Goal: Information Seeking & Learning: Learn about a topic

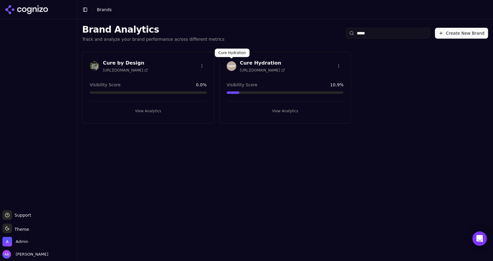
type input "****"
click at [230, 68] on img at bounding box center [232, 66] width 10 height 10
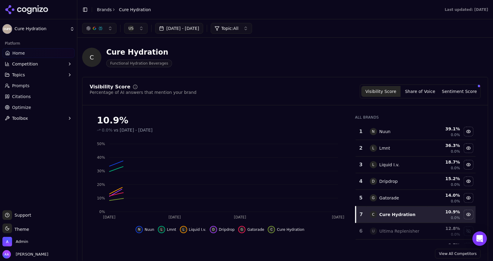
click at [28, 105] on span "Optimize" at bounding box center [21, 108] width 19 height 6
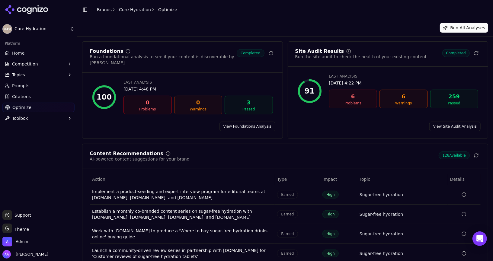
scroll to position [40, 0]
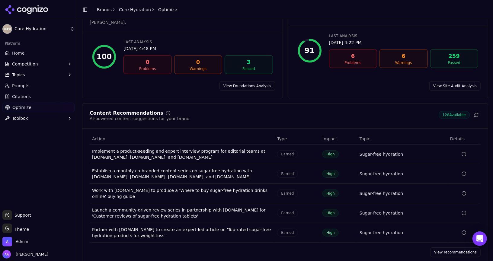
click at [453, 249] on link "View recommendations" at bounding box center [456, 253] width 50 height 10
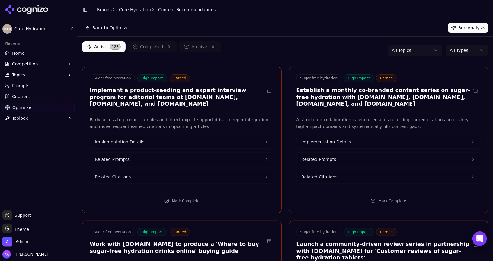
click at [473, 52] on html "Cure Hydration Platform Home Competition Topics Prompts Citations Optimize Tool…" at bounding box center [246, 130] width 493 height 261
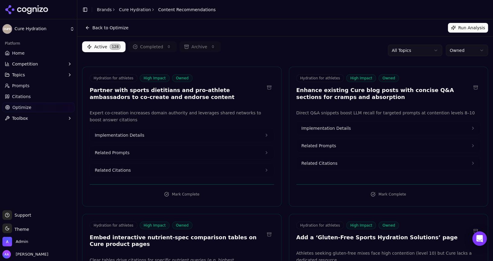
click at [333, 55] on div "Active 128 Completed 0 Archive 0 All Topics Owned" at bounding box center [285, 50] width 406 height 18
click at [286, 49] on div "Active 128 Completed 0 Archive 0 All Topics Owned" at bounding box center [285, 50] width 406 height 18
click at [336, 32] on div "Back to Optimize Run Analysis" at bounding box center [285, 28] width 406 height 10
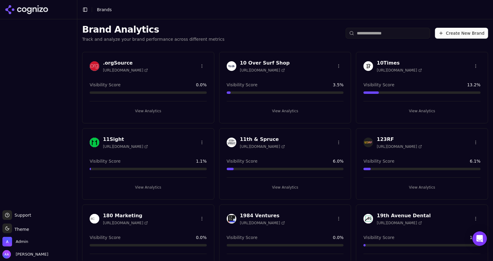
click at [364, 34] on input "search" at bounding box center [388, 33] width 85 height 11
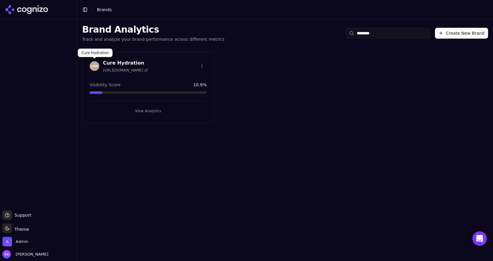
type input "********"
click at [94, 63] on img at bounding box center [95, 66] width 10 height 10
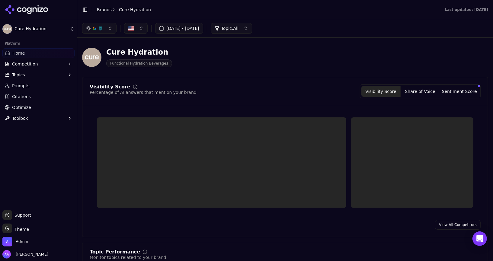
click at [31, 106] on link "Optimize" at bounding box center [38, 108] width 72 height 10
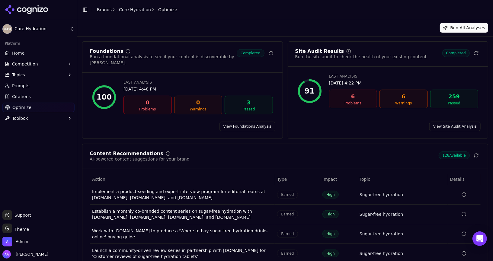
scroll to position [40, 0]
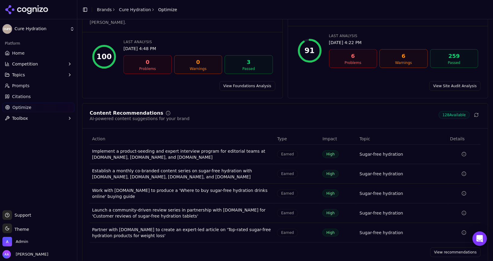
click at [450, 248] on link "View recommendations" at bounding box center [456, 253] width 50 height 10
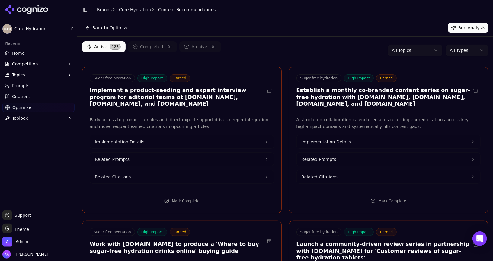
click at [473, 51] on html "Cure Hydration Platform Home Competition Topics Prompts Citations Optimize Tool…" at bounding box center [246, 130] width 493 height 261
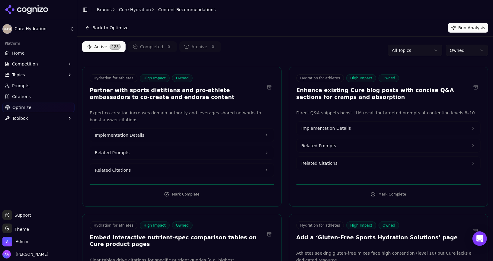
click at [309, 31] on div "Back to Optimize Run Analysis" at bounding box center [285, 28] width 406 height 10
click at [138, 87] on h3 "Partner with sports dietitians and pro-athlete ambassadors to co-create and end…" at bounding box center [177, 94] width 175 height 14
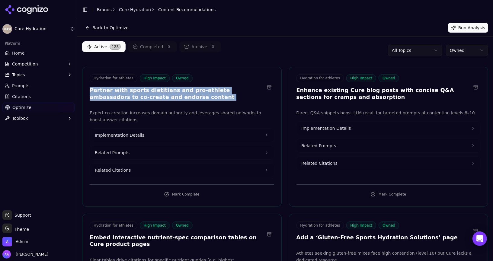
click at [138, 87] on h3 "Partner with sports dietitians and pro-athlete ambassadors to co-create and end…" at bounding box center [177, 94] width 175 height 14
click at [176, 91] on h3 "Partner with sports dietitians and pro-athlete ambassadors to co-create and end…" at bounding box center [177, 94] width 175 height 14
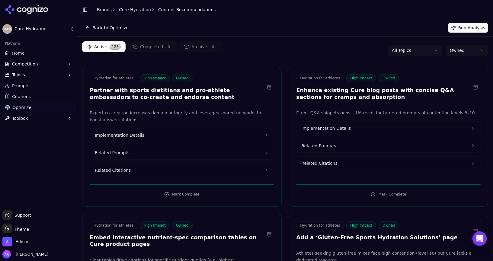
click at [269, 87] on button at bounding box center [270, 88] width 10 height 10
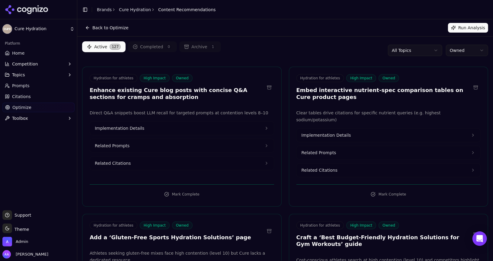
click at [195, 92] on h3 "Enhance existing Cure blog posts with concise Q&A sections for cramps and absor…" at bounding box center [177, 94] width 175 height 14
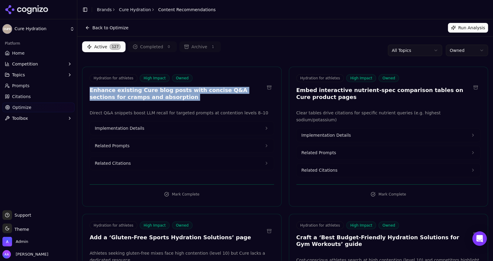
click at [195, 92] on h3 "Enhance existing Cure blog posts with concise Q&A sections for cramps and absor…" at bounding box center [177, 94] width 175 height 14
click at [198, 100] on h3 "Enhance existing Cure blog posts with concise Q&A sections for cramps and absor…" at bounding box center [177, 94] width 175 height 14
drag, startPoint x: 199, startPoint y: 100, endPoint x: 89, endPoint y: 90, distance: 110.7
click at [89, 90] on div "Hydration for athletes High Impact Owned Enhance existing Cure blog posts with …" at bounding box center [181, 88] width 199 height 28
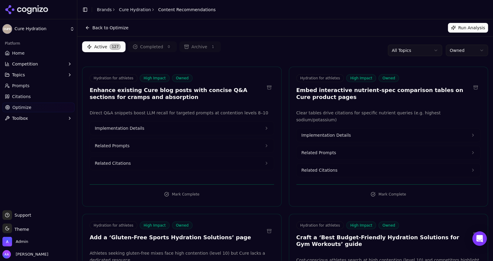
click at [306, 91] on h3 "Embed interactive nutrient-spec comparison tables on Cure product pages" at bounding box center [384, 94] width 175 height 14
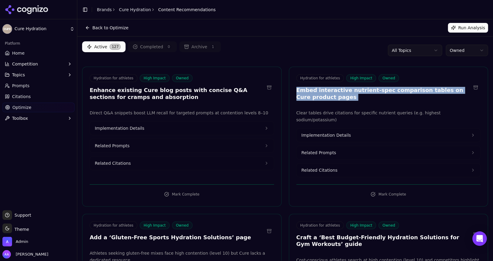
click at [306, 91] on h3 "Embed interactive nutrient-spec comparison tables on Cure product pages" at bounding box center [384, 94] width 175 height 14
click at [320, 94] on h3 "Embed interactive nutrient-spec comparison tables on Cure product pages" at bounding box center [384, 94] width 175 height 14
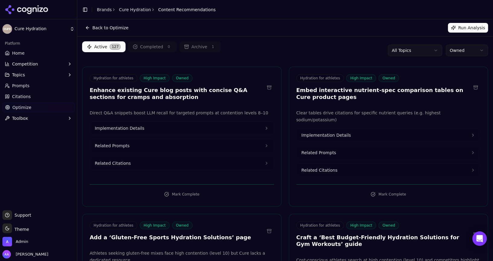
click at [320, 94] on h3 "Embed interactive nutrient-spec comparison tables on Cure product pages" at bounding box center [384, 94] width 175 height 14
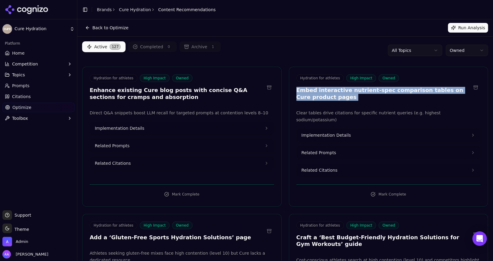
click at [320, 94] on h3 "Embed interactive nutrient-spec comparison tables on Cure product pages" at bounding box center [384, 94] width 175 height 14
click at [331, 96] on h3 "Embed interactive nutrient-spec comparison tables on Cure product pages" at bounding box center [384, 94] width 175 height 14
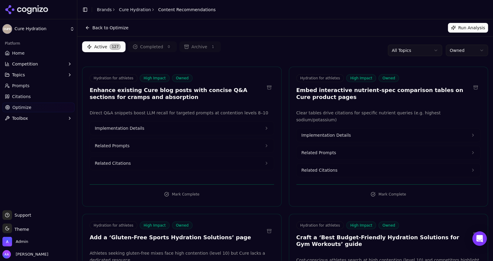
click at [331, 96] on h3 "Embed interactive nutrient-spec comparison tables on Cure product pages" at bounding box center [384, 94] width 175 height 14
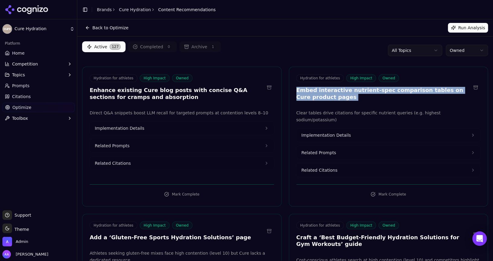
click at [331, 96] on h3 "Embed interactive nutrient-spec comparison tables on Cure product pages" at bounding box center [384, 94] width 175 height 14
click at [339, 97] on h3 "Embed interactive nutrient-spec comparison tables on Cure product pages" at bounding box center [384, 94] width 175 height 14
drag, startPoint x: 339, startPoint y: 97, endPoint x: 339, endPoint y: 92, distance: 5.1
click at [339, 92] on h3 "Embed interactive nutrient-spec comparison tables on Cure product pages" at bounding box center [384, 94] width 175 height 14
click at [379, 92] on h3 "Embed interactive nutrient-spec comparison tables on Cure product pages" at bounding box center [384, 94] width 175 height 14
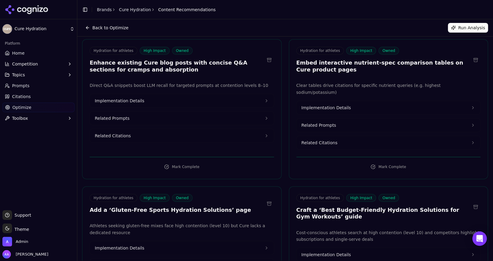
scroll to position [32, 0]
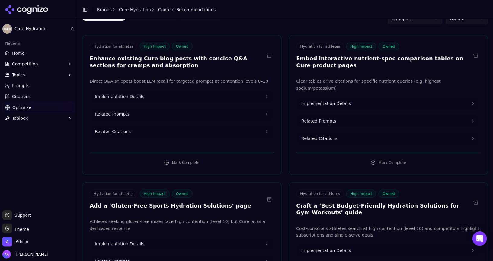
click at [349, 132] on button "Related Citations" at bounding box center [389, 138] width 184 height 13
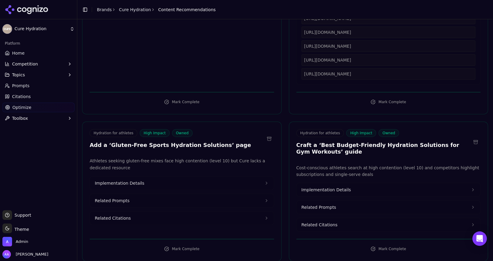
scroll to position [215, 0]
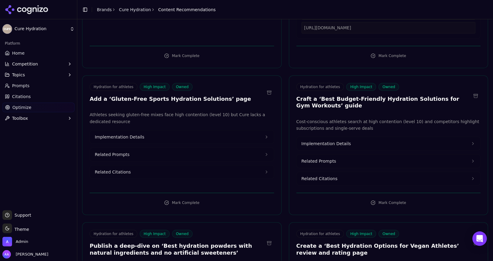
click at [186, 96] on h3 "Add a ‘Gluten-Free Sports Hydration Solutions’ page" at bounding box center [171, 99] width 162 height 7
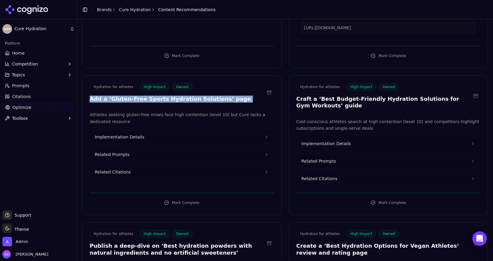
click at [186, 96] on h3 "Add a ‘Gluten-Free Sports Hydration Solutions’ page" at bounding box center [171, 99] width 162 height 7
click at [203, 96] on h3 "Add a ‘Gluten-Free Sports Hydration Solutions’ page" at bounding box center [171, 99] width 162 height 7
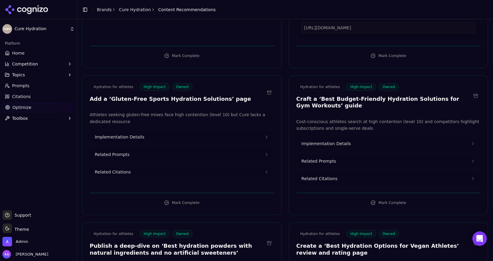
click at [347, 96] on h3 "Craft a ‘Best Budget-Friendly Hydration Solutions for Gym Workouts’ guide" at bounding box center [384, 103] width 175 height 14
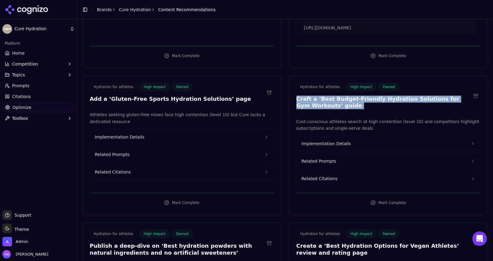
click at [347, 96] on h3 "Craft a ‘Best Budget-Friendly Hydration Solutions for Gym Workouts’ guide" at bounding box center [384, 103] width 175 height 14
click at [353, 96] on h3 "Craft a ‘Best Budget-Friendly Hydration Solutions for Gym Workouts’ guide" at bounding box center [384, 103] width 175 height 14
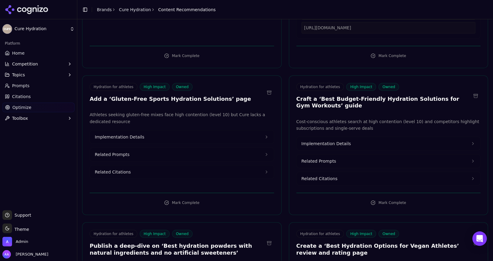
click at [353, 96] on h3 "Craft a ‘Best Budget-Friendly Hydration Solutions for Gym Workouts’ guide" at bounding box center [384, 103] width 175 height 14
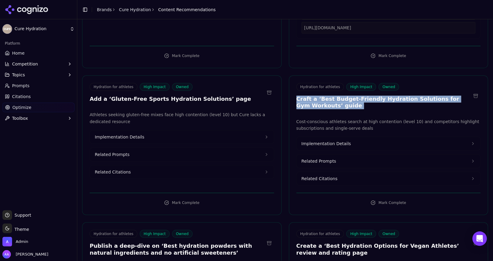
click at [353, 96] on h3 "Craft a ‘Best Budget-Friendly Hydration Solutions for Gym Workouts’ guide" at bounding box center [384, 103] width 175 height 14
click at [360, 98] on h3 "Craft a ‘Best Budget-Friendly Hydration Solutions for Gym Workouts’ guide" at bounding box center [384, 103] width 175 height 14
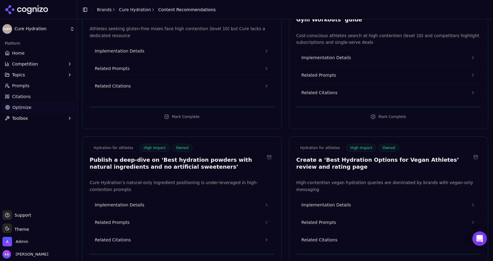
scroll to position [303, 0]
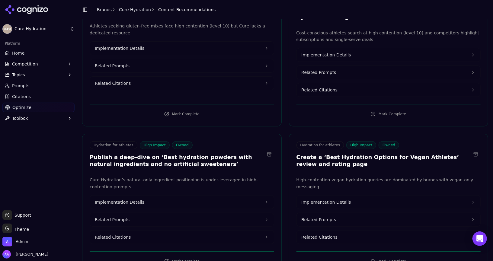
click at [329, 154] on h3 "Create a ‘Best Hydration Options for Vegan Athletes’ review and rating page" at bounding box center [384, 161] width 175 height 14
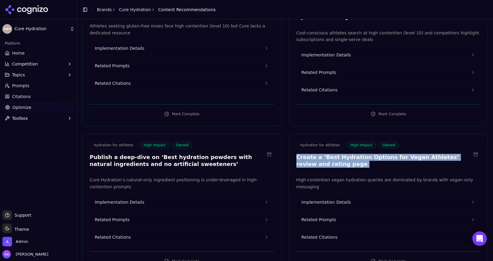
click at [329, 154] on h3 "Create a ‘Best Hydration Options for Vegan Athletes’ review and rating page" at bounding box center [384, 161] width 175 height 14
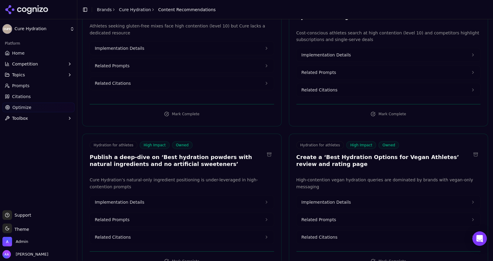
click at [337, 154] on h3 "Create a ‘Best Hydration Options for Vegan Athletes’ review and rating page" at bounding box center [384, 161] width 175 height 14
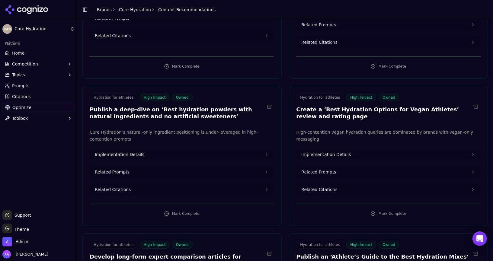
scroll to position [351, 0]
click at [170, 106] on h3 "Publish a deep-dive on ‘Best hydration powders with natural ingredients and no …" at bounding box center [177, 113] width 175 height 14
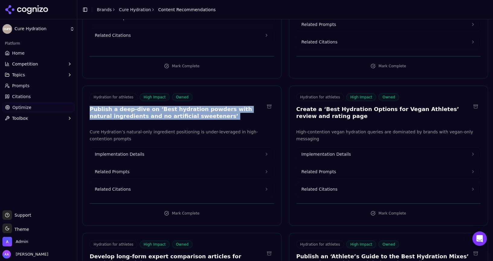
click at [170, 106] on h3 "Publish a deep-dive on ‘Best hydration powders with natural ingredients and no …" at bounding box center [177, 113] width 175 height 14
click at [192, 109] on div "Hydration for athletes High Impact Owned Publish a deep-dive on ‘Best hydration…" at bounding box center [182, 156] width 200 height 140
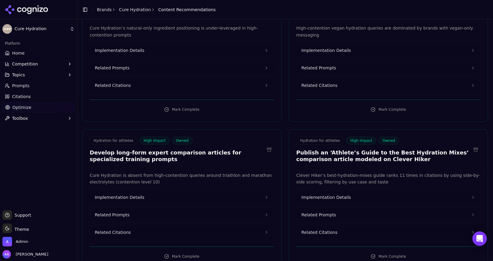
scroll to position [457, 0]
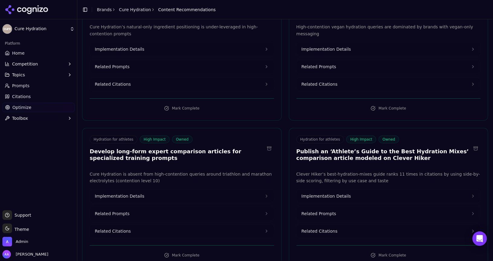
click at [177, 148] on h3 "Develop long-form expert comparison articles for specialized training prompts" at bounding box center [177, 155] width 175 height 14
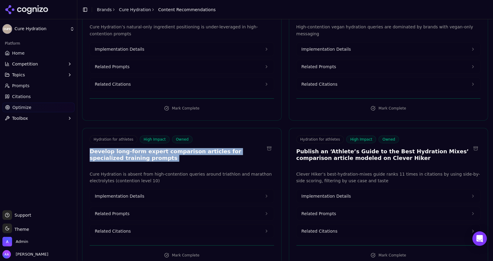
click at [177, 148] on h3 "Develop long-form expert comparison articles for specialized training prompts" at bounding box center [177, 155] width 175 height 14
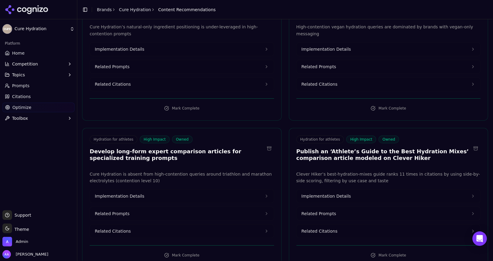
click at [337, 148] on h3 "Publish an ‘Athlete’s Guide to the Best Hydration Mixes’ comparison article mod…" at bounding box center [384, 155] width 175 height 14
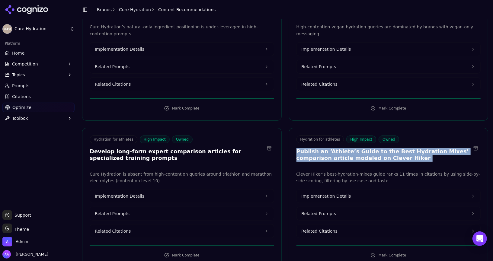
click at [337, 148] on h3 "Publish an ‘Athlete’s Guide to the Best Hydration Mixes’ comparison article mod…" at bounding box center [384, 155] width 175 height 14
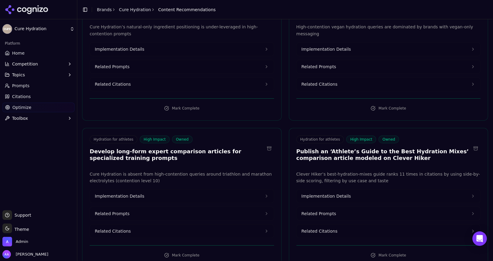
click at [234, 148] on h3 "Develop long-form expert comparison articles for specialized training prompts" at bounding box center [177, 155] width 175 height 14
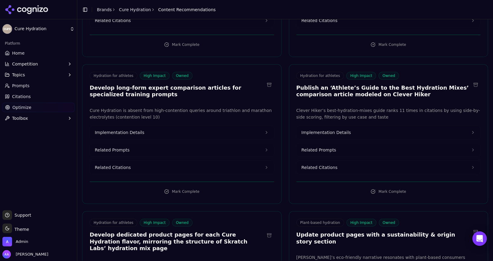
scroll to position [521, 0]
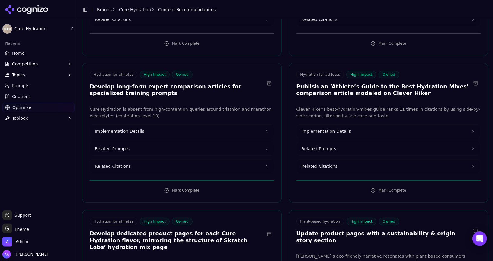
click at [156, 160] on button "Related Citations" at bounding box center [182, 166] width 184 height 13
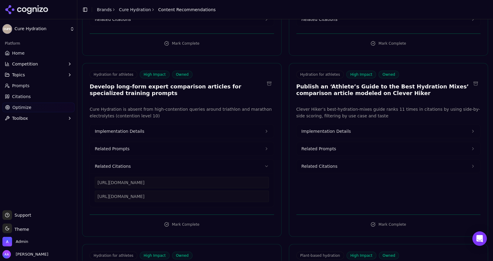
click at [162, 160] on button "Related Citations" at bounding box center [182, 166] width 184 height 13
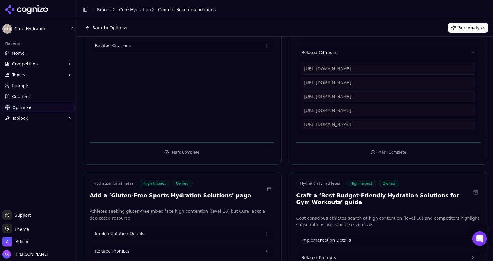
scroll to position [0, 0]
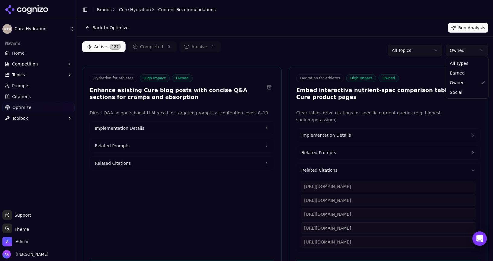
click at [471, 53] on html "Cure Hydration Platform Home Competition Topics Prompts Citations Optimize Tool…" at bounding box center [246, 130] width 493 height 261
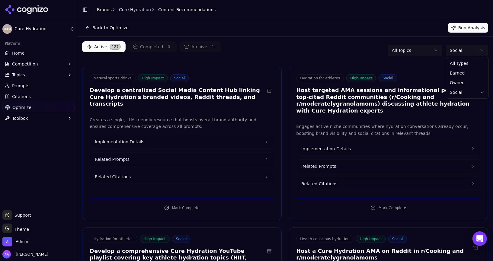
click at [460, 54] on html "Cure Hydration Platform Home Competition Topics Prompts Citations Optimize Tool…" at bounding box center [246, 130] width 493 height 261
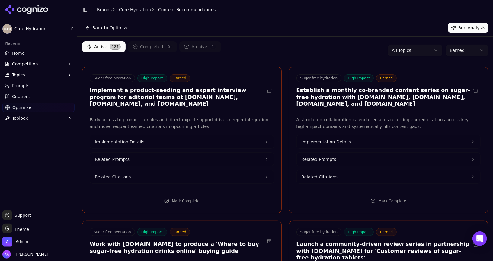
click at [295, 46] on div "Active 127 Completed 0 Archive 1 All Topics Earned" at bounding box center [285, 50] width 406 height 18
click at [27, 95] on span "Citations" at bounding box center [21, 97] width 19 height 6
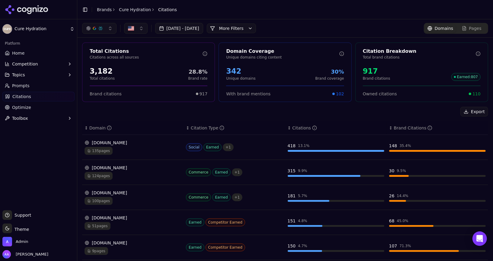
click at [248, 29] on button "More Filters" at bounding box center [231, 29] width 49 height 10
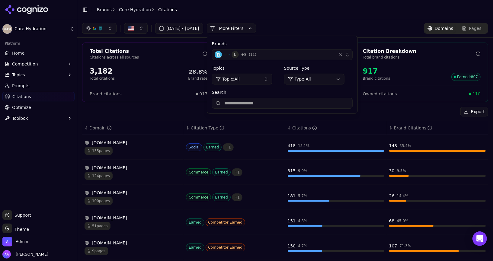
click at [306, 58] on div "L + 8 ( 11 )" at bounding box center [275, 54] width 120 height 7
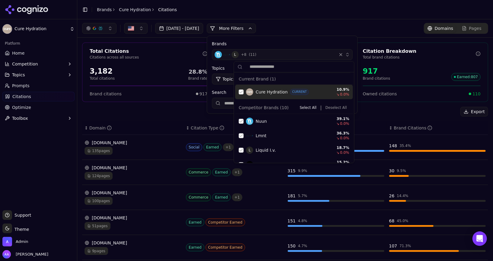
click at [336, 104] on button "Deselect All" at bounding box center [336, 107] width 26 height 7
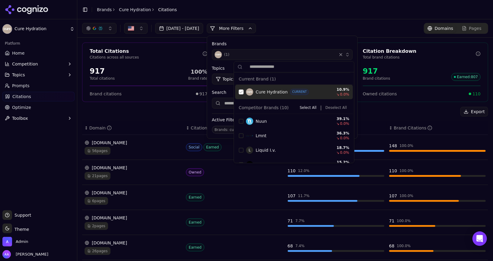
click at [242, 92] on div "Suggestions" at bounding box center [241, 92] width 5 height 5
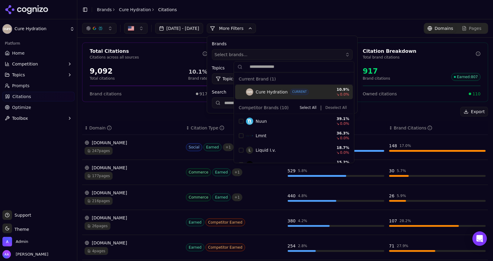
click at [176, 105] on div "Total Citations Citations across all sources 9,092 Total citations 10.1% Brand …" at bounding box center [285, 221] width 416 height 367
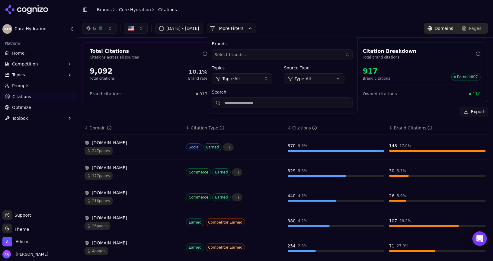
click at [23, 84] on span "Prompts" at bounding box center [21, 86] width 18 height 6
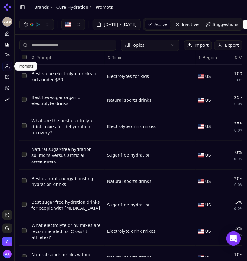
scroll to position [73, 0]
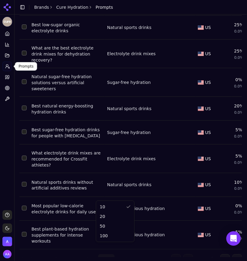
click at [102, 248] on html "Cure Hydration Platform Home Competition Topics Prompts Citations Optimize Tool…" at bounding box center [123, 130] width 247 height 261
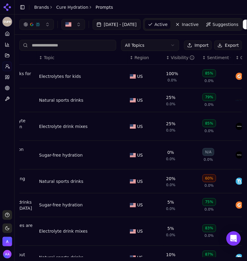
scroll to position [0, 69]
click at [174, 51] on th "↕ Visibility" at bounding box center [181, 58] width 36 height 14
click at [174, 55] on div "Visibility" at bounding box center [182, 58] width 24 height 6
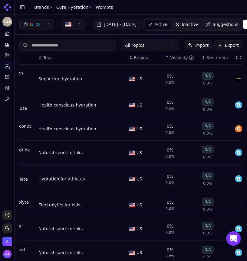
click at [174, 55] on div "Visibility" at bounding box center [182, 58] width 24 height 6
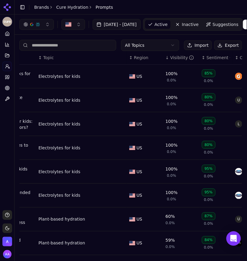
click at [174, 55] on div "Visibility" at bounding box center [182, 58] width 24 height 6
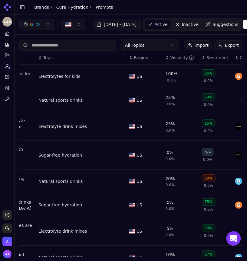
click at [174, 55] on div "Visibility" at bounding box center [182, 58] width 24 height 6
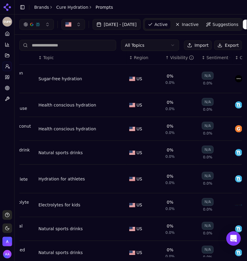
click at [174, 55] on div "Visibility" at bounding box center [182, 58] width 24 height 6
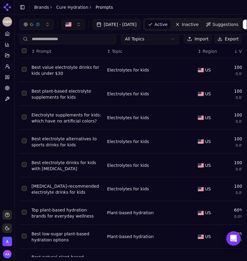
scroll to position [0, 0]
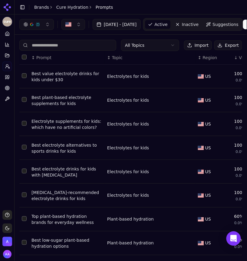
click at [76, 45] on input at bounding box center [67, 45] width 97 height 11
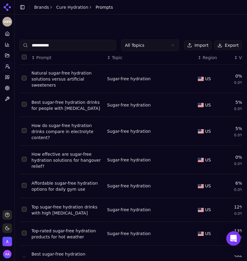
scroll to position [78, 0]
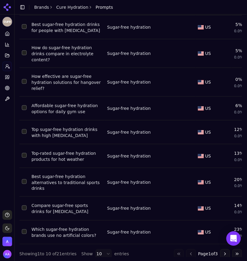
click at [104, 249] on html "**********" at bounding box center [123, 130] width 247 height 261
click at [108, 241] on div "10 20 50 100" at bounding box center [112, 221] width 38 height 41
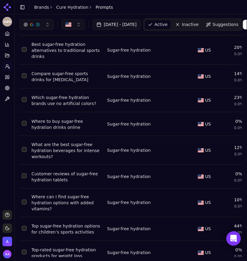
scroll to position [0, 0]
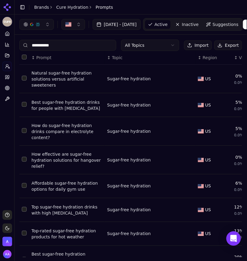
click at [52, 47] on input "**********" at bounding box center [67, 45] width 97 height 11
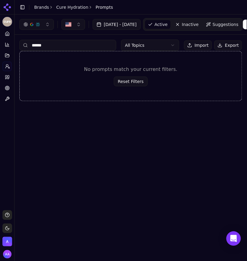
type input "*******"
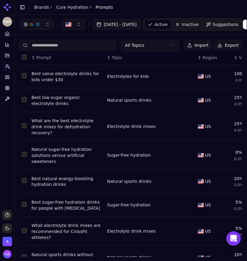
click at [121, 36] on div "All Topics Import Export ↕ Prompt ↕ Topic ↕ Region ↕ Visibility ↕ Sentiment ↕ C…" at bounding box center [131, 188] width 232 height 307
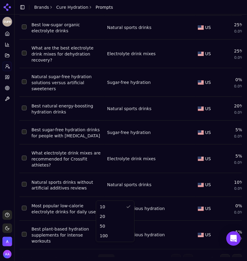
click at [102, 249] on html "Cure Hydration Platform Home Competition Topics Prompts Citations Optimize Tool…" at bounding box center [123, 130] width 247 height 261
click at [31, 247] on html "Cure Hydration Platform Home Competition Topics Prompts Citations Optimize Tool…" at bounding box center [123, 130] width 247 height 261
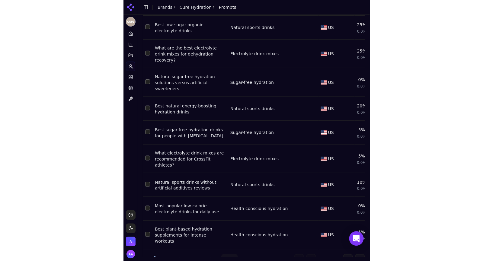
scroll to position [0, 0]
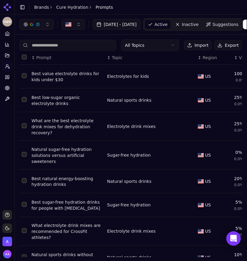
click at [8, 138] on div "Platform Home Competition Topics Prompts Citations Optimize Toolbox" at bounding box center [7, 118] width 14 height 182
click at [11, 138] on div "Platform Home Competition Topics Prompts Citations Optimize Toolbox" at bounding box center [7, 118] width 14 height 182
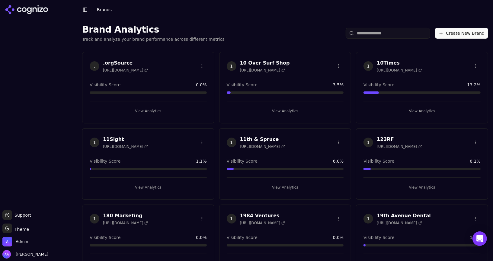
click at [372, 37] on input "search" at bounding box center [388, 33] width 85 height 11
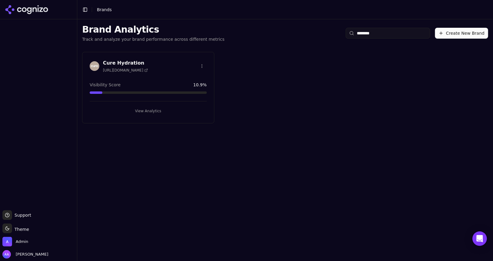
type input "********"
click at [161, 61] on div "Cure Hydration https://curehydration.com" at bounding box center [148, 66] width 117 height 13
click at [94, 67] on img at bounding box center [95, 66] width 10 height 10
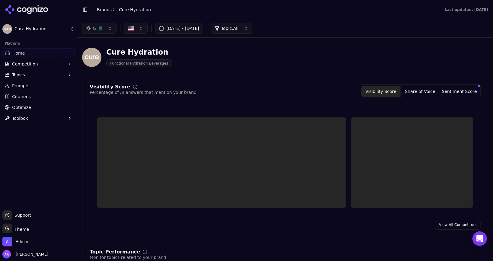
click at [40, 76] on button "Topics" at bounding box center [38, 75] width 72 height 10
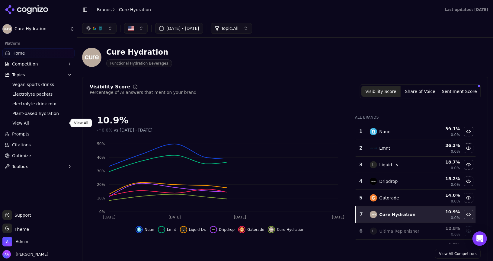
click at [39, 125] on span "View All" at bounding box center [38, 123] width 53 height 6
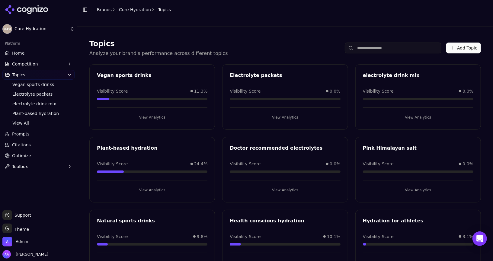
click at [32, 158] on link "Optimize" at bounding box center [38, 156] width 72 height 10
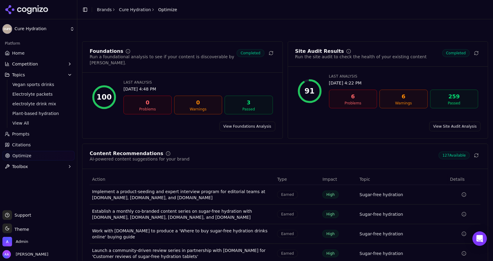
scroll to position [40, 0]
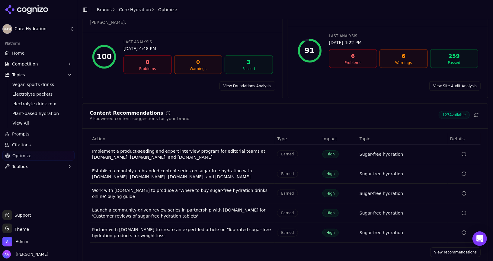
click at [458, 248] on link "View recommendations" at bounding box center [456, 253] width 50 height 10
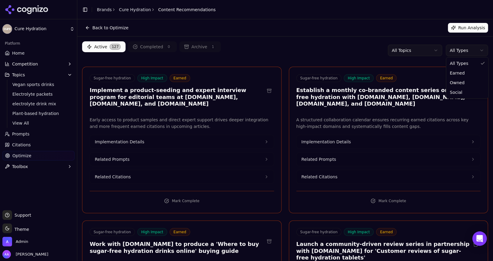
click at [461, 53] on html "Cure Hydration Platform Home Competition Topics Vegan sports drinks Electrolyte…" at bounding box center [246, 130] width 493 height 261
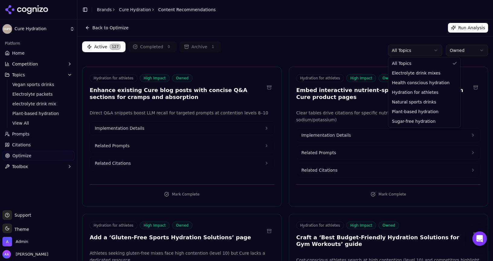
click at [420, 55] on html "Cure Hydration Platform Home Competition Topics Vegan sports drinks Electrolyte…" at bounding box center [246, 130] width 493 height 261
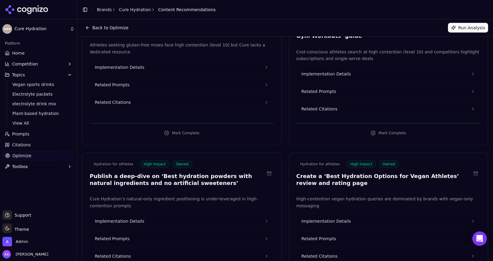
scroll to position [199, 0]
